Goal: Transaction & Acquisition: Subscribe to service/newsletter

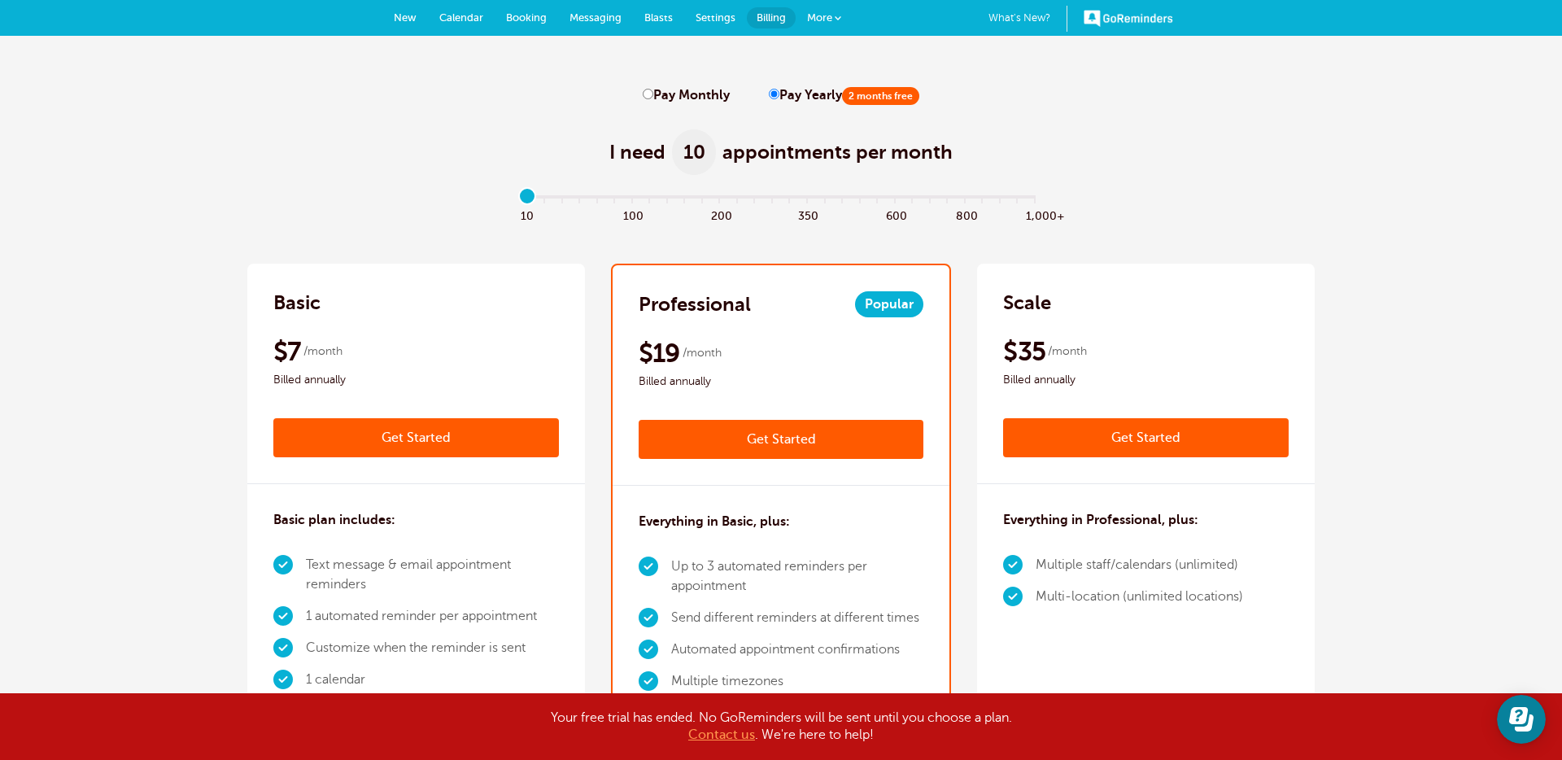
click at [415, 430] on link "Get Started" at bounding box center [416, 437] width 286 height 39
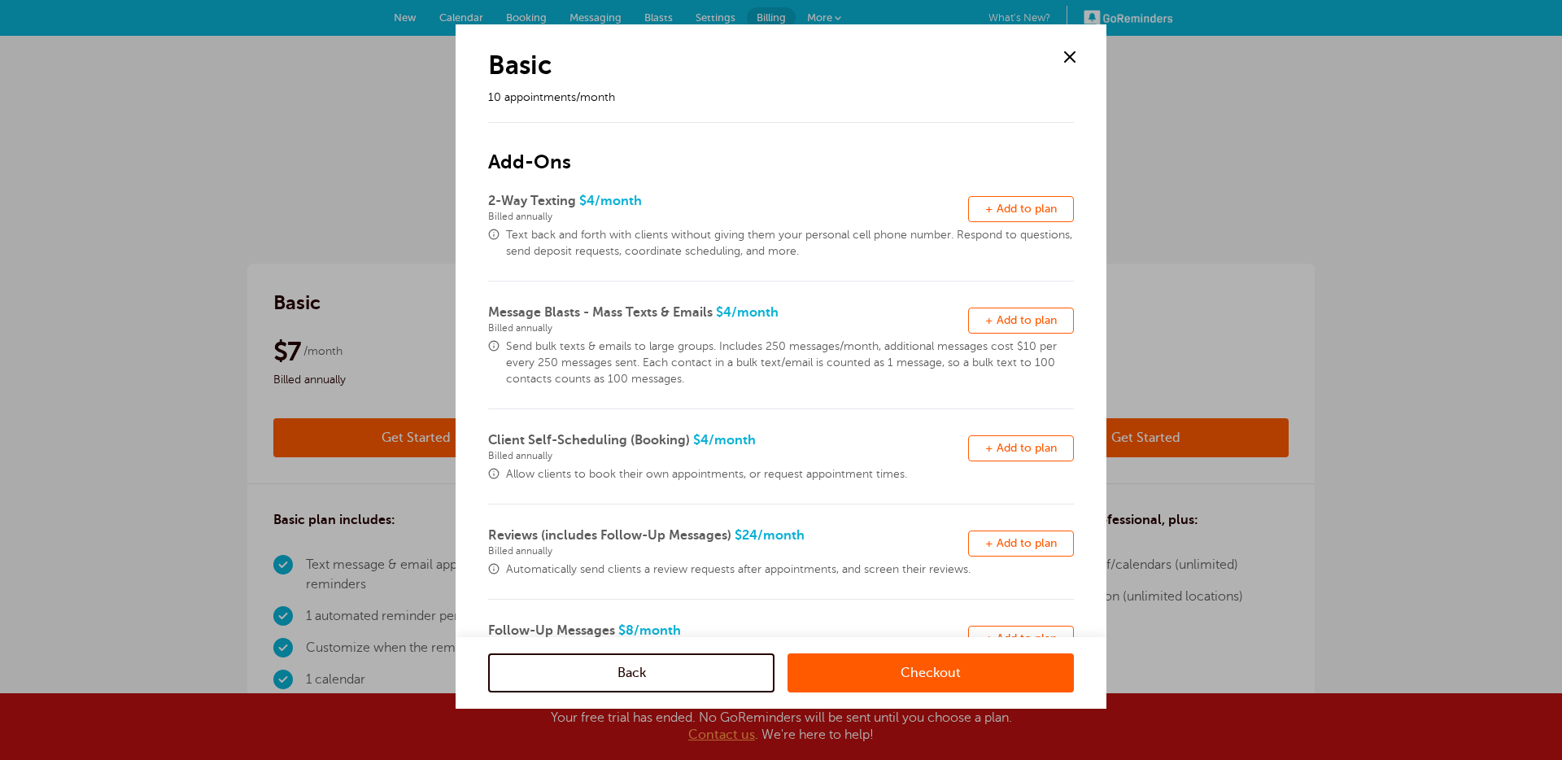
click at [882, 670] on link "Checkout" at bounding box center [930, 672] width 286 height 39
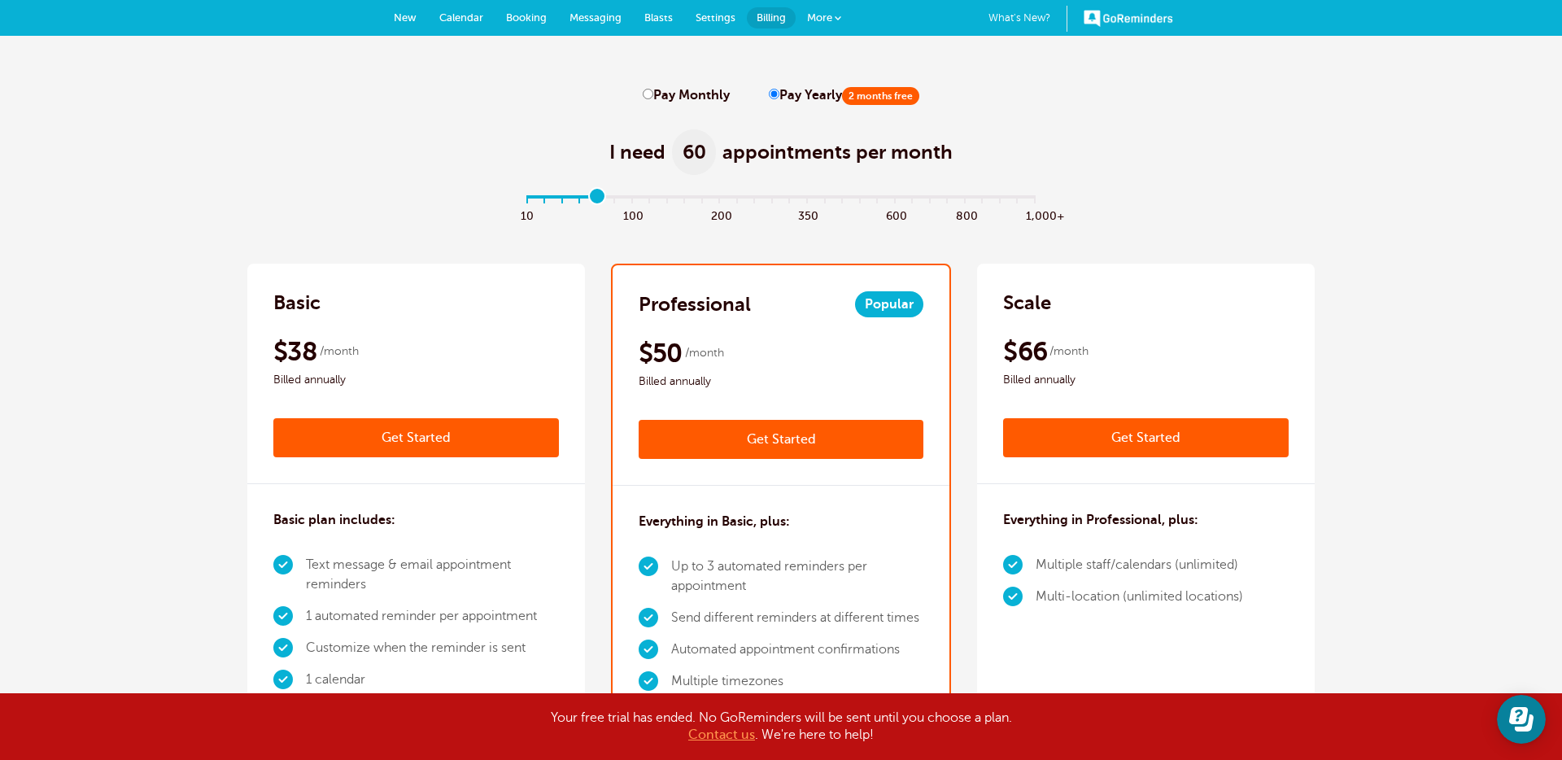
type input "4"
drag, startPoint x: 530, startPoint y: 196, endPoint x: 614, endPoint y: 184, distance: 84.7
click at [595, 199] on input "range" at bounding box center [781, 200] width 526 height 3
click at [668, 90] on label "Pay Monthly" at bounding box center [686, 95] width 87 height 15
click at [653, 90] on input "Pay Monthly" at bounding box center [648, 94] width 11 height 11
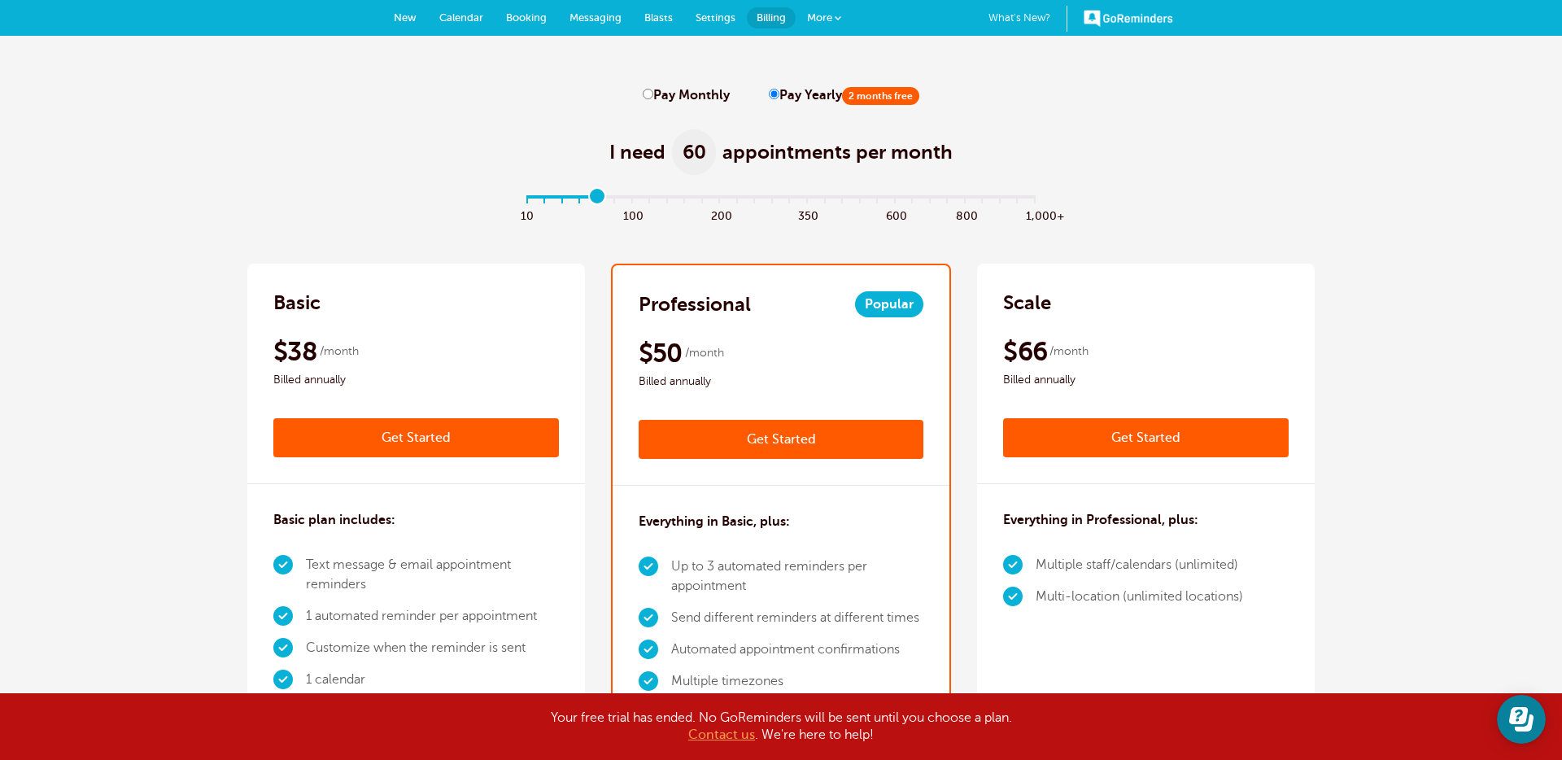
radio input "true"
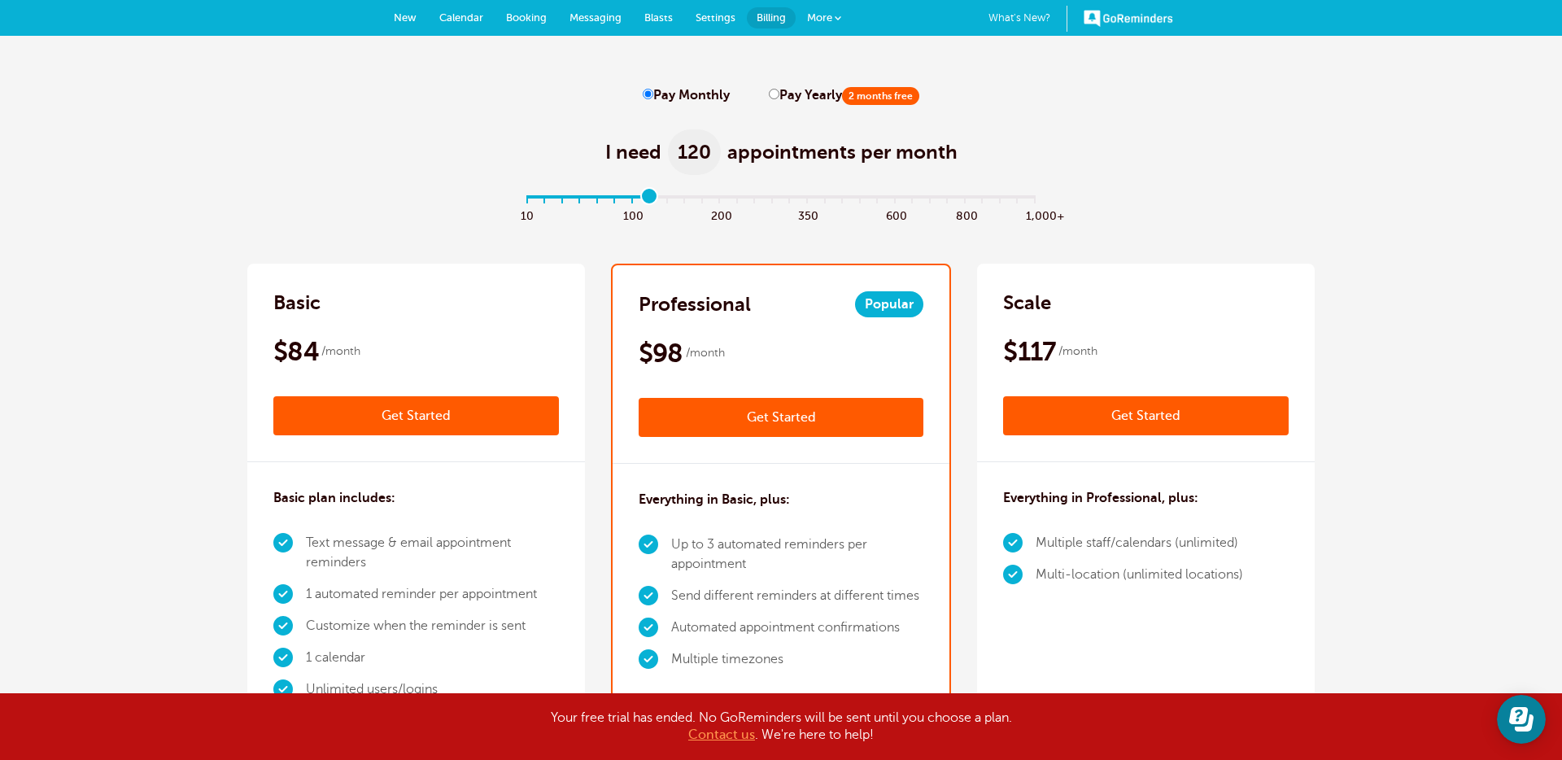
drag, startPoint x: 596, startPoint y: 199, endPoint x: 651, endPoint y: 214, distance: 56.4
type input "7"
click at [651, 202] on input "range" at bounding box center [781, 200] width 526 height 3
